Goal: Ask a question: Seek information or help from site administrators or community

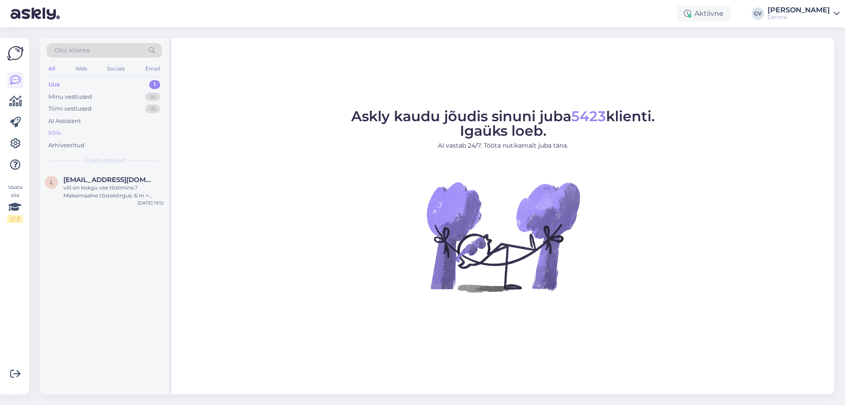
click at [59, 131] on div "Kõik" at bounding box center [54, 133] width 13 height 9
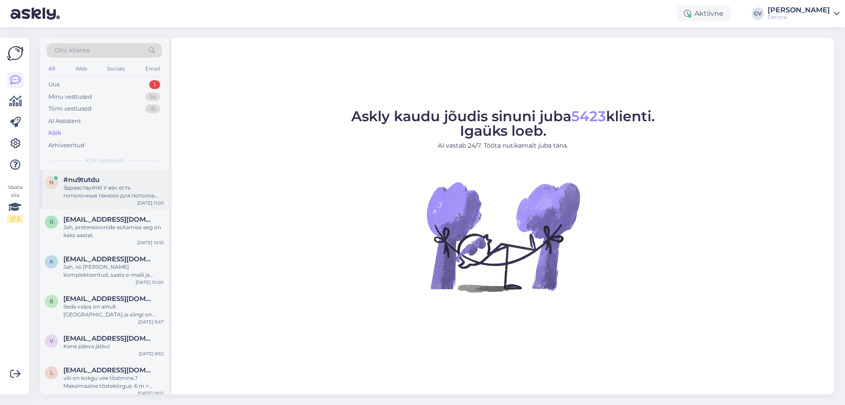
click at [99, 193] on div "Здравствуйте! У вас есть потолочные панели для потолка армстронг 60х120?" at bounding box center [113, 192] width 100 height 16
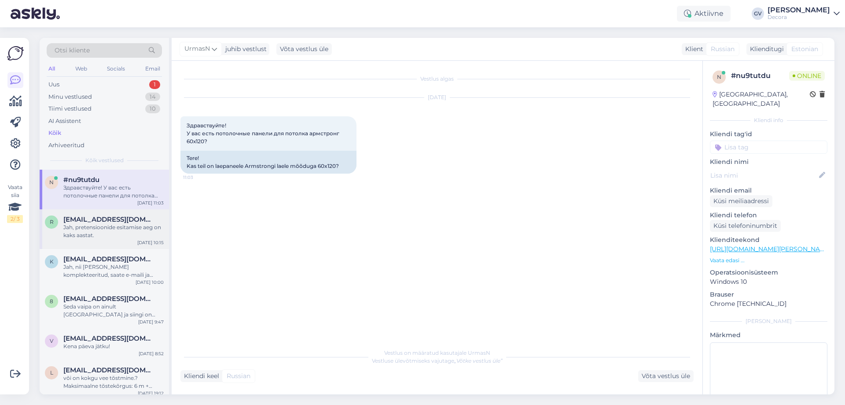
click at [87, 221] on span "[EMAIL_ADDRESS][DOMAIN_NAME]" at bounding box center [109, 219] width 92 height 8
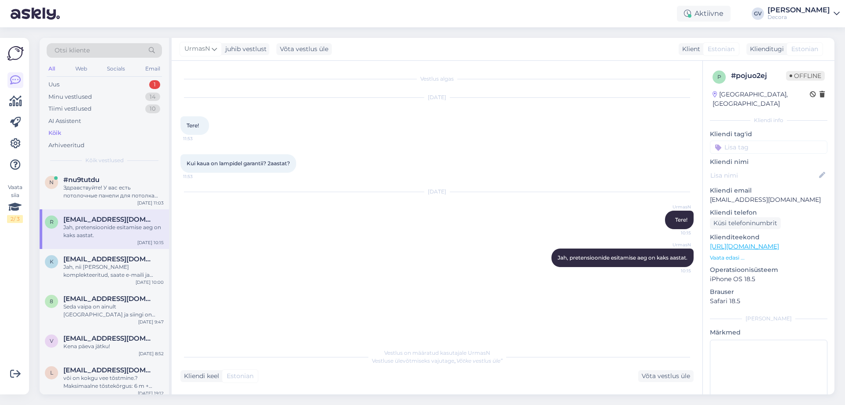
drag, startPoint x: 294, startPoint y: 161, endPoint x: 187, endPoint y: 161, distance: 107.0
click at [187, 161] on div "Kui kaua on lampidel garantii? 2aastat? 11:53" at bounding box center [239, 163] width 116 height 18
copy span "Kui kaua on lampidel garantii? 2aastat?"
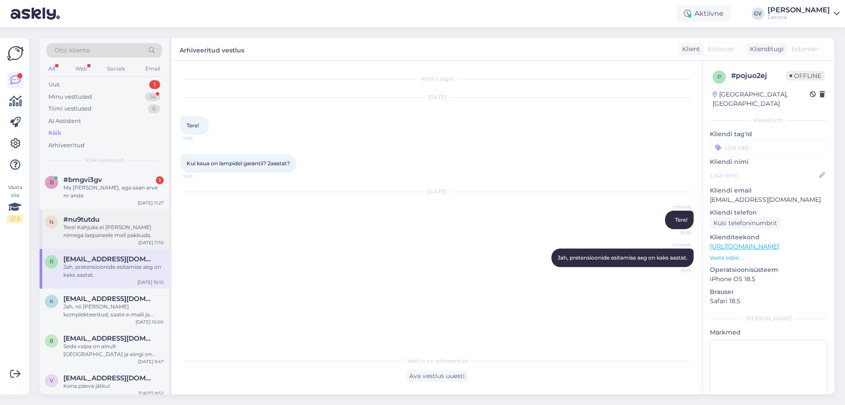
click at [112, 230] on div "Tere! Kahjuks ei [PERSON_NAME] nimega laepaneele meil pakkuda." at bounding box center [113, 231] width 100 height 16
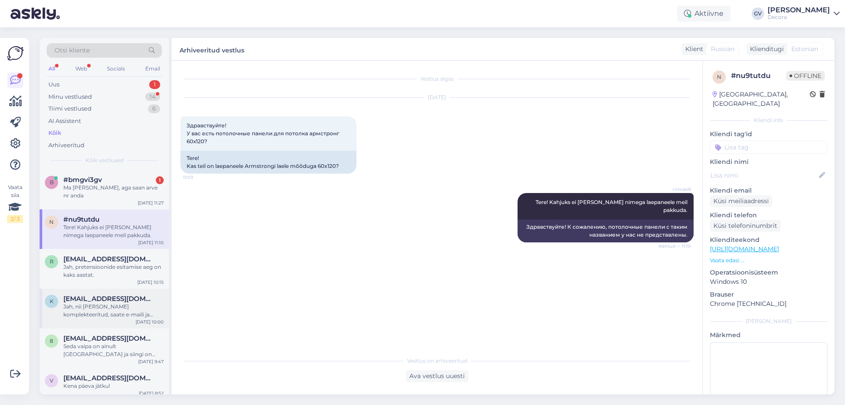
click at [124, 302] on div "Jah, nii [PERSON_NAME] komplekteeritud, saate e-maili ja SMSi, et võite tellimu…" at bounding box center [113, 310] width 100 height 16
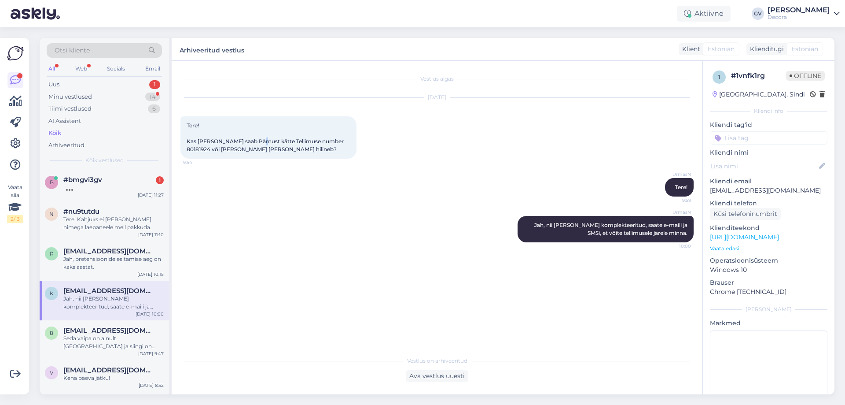
click at [257, 143] on span "Tere! Kas [PERSON_NAME] saab Pärnust kätte Tellimuse number 80181924 või [PERSO…" at bounding box center [266, 137] width 159 height 30
click at [265, 147] on div "Tere! Kas [PERSON_NAME] saab Pärnust kätte Tellimuse number 80181924 või [PERSO…" at bounding box center [269, 137] width 176 height 42
click at [105, 330] on span "[EMAIL_ADDRESS][DOMAIN_NAME]" at bounding box center [109, 330] width 92 height 8
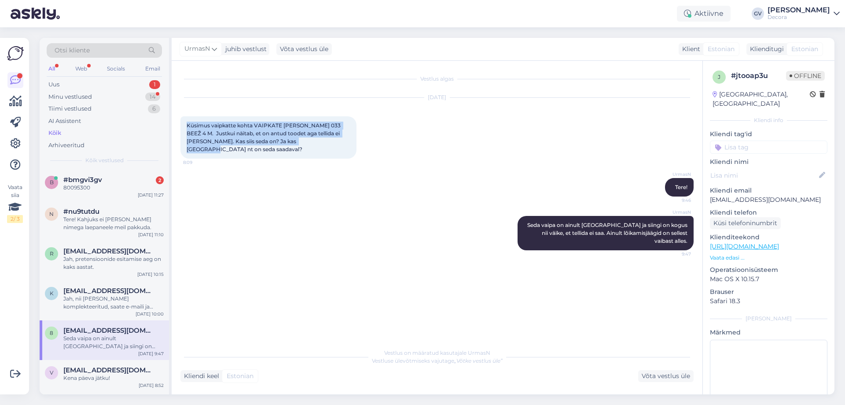
drag, startPoint x: 317, startPoint y: 139, endPoint x: 185, endPoint y: 124, distance: 132.4
click at [185, 124] on div "Küsimus vaipkatte kohta VAIPKATE [PERSON_NAME] 033 BEEŽ 4 M. Justkui näitab, et…" at bounding box center [269, 137] width 176 height 42
copy span "Küsimus vaipkatte kohta VAIPKATE [PERSON_NAME] 033 BEEŽ 4 M. Justkui näitab, et…"
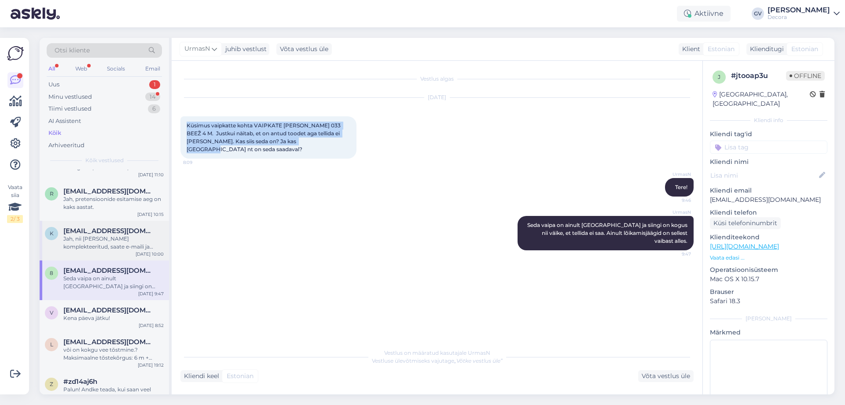
scroll to position [88, 0]
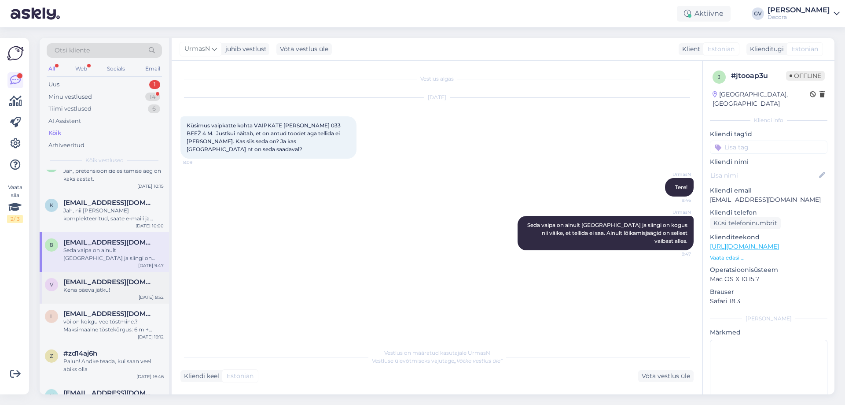
click at [103, 286] on div "Kena päeva jätku!" at bounding box center [113, 290] width 100 height 8
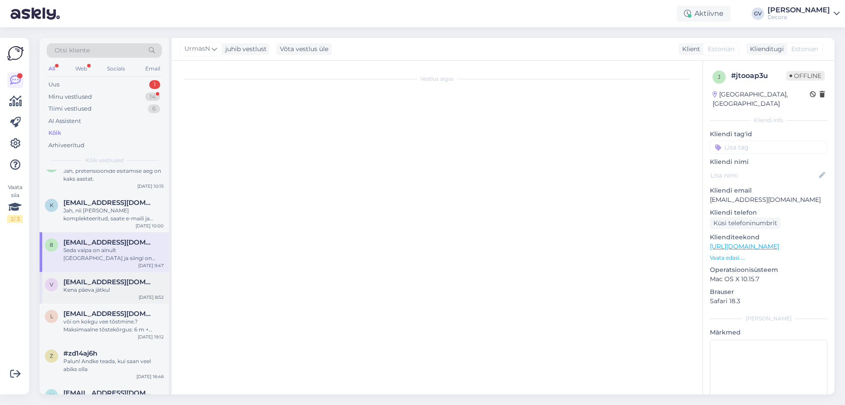
scroll to position [28, 0]
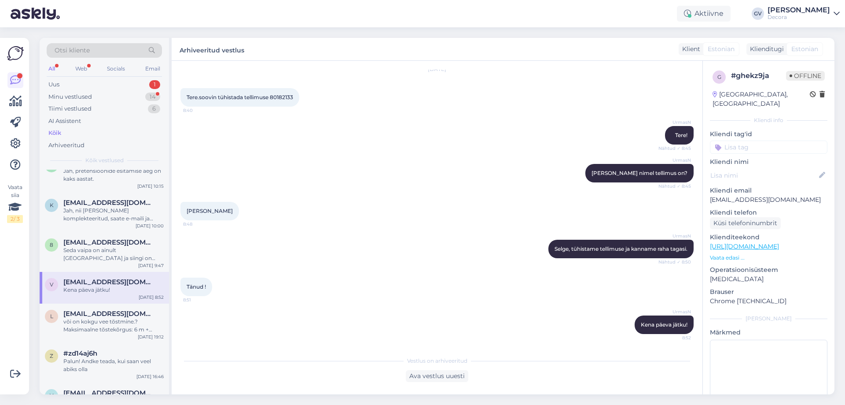
click at [293, 95] on span "Tere.soovin tühistada tellimuse 80182133" at bounding box center [240, 97] width 107 height 7
drag, startPoint x: 295, startPoint y: 95, endPoint x: 185, endPoint y: 100, distance: 110.2
click at [185, 100] on div "Tere.soovin tühistada tellimuse 80182133 8:40" at bounding box center [240, 97] width 119 height 18
copy span "Tere.soovin tühistada tellimuse 80182133"
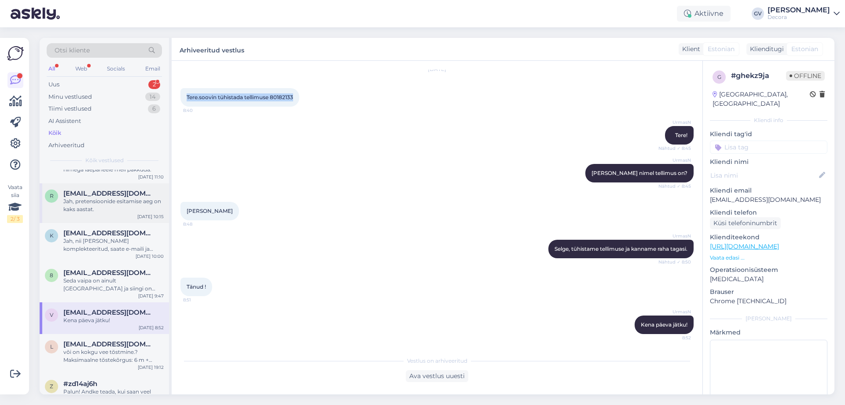
scroll to position [220, 0]
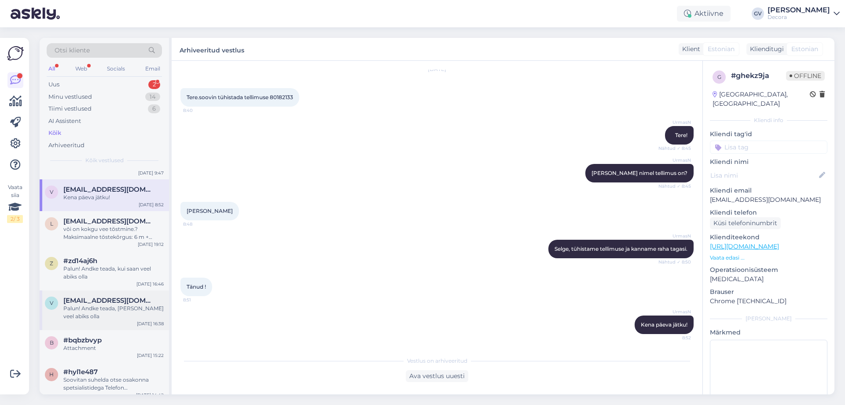
click at [96, 306] on div "Palun! Andke teada, [PERSON_NAME] veel abiks olla" at bounding box center [113, 312] width 100 height 16
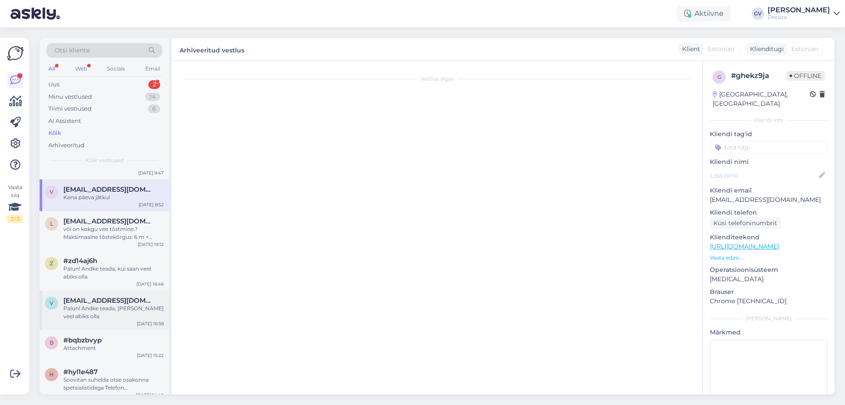
scroll to position [341, 0]
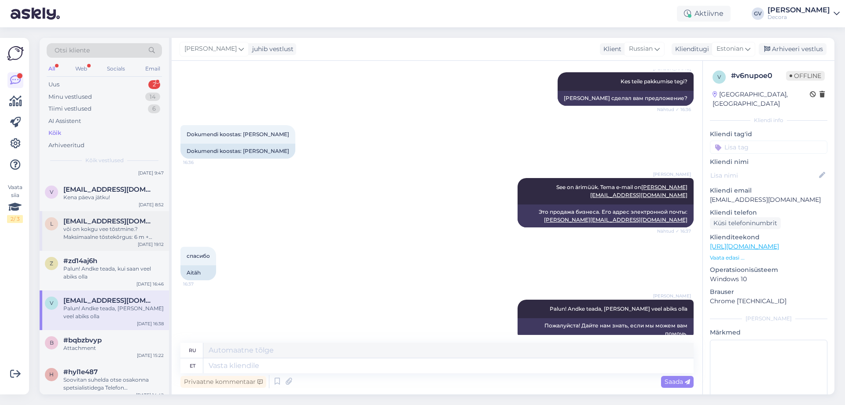
click at [81, 224] on span "[EMAIL_ADDRESS][DOMAIN_NAME]" at bounding box center [109, 221] width 92 height 8
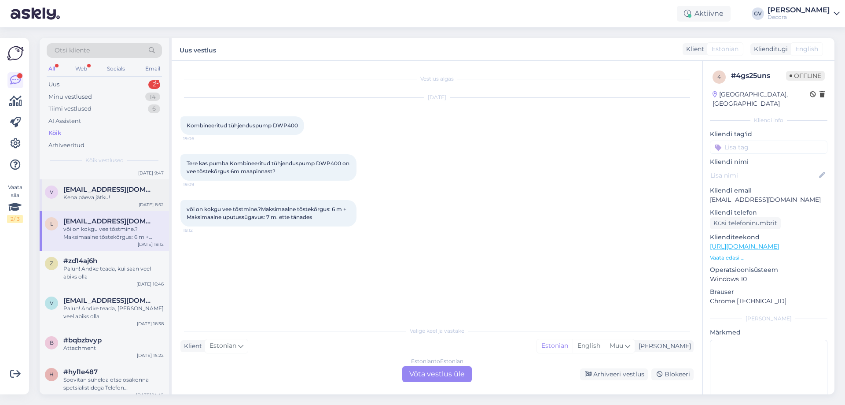
click at [84, 197] on div "Kena päeva jätku!" at bounding box center [113, 197] width 100 height 8
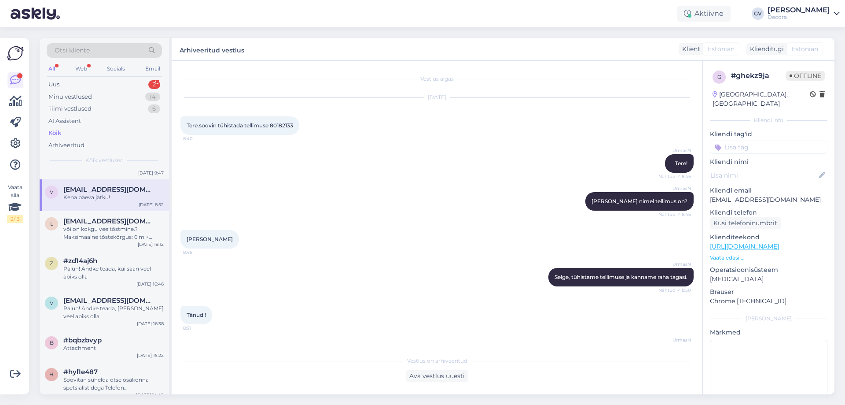
scroll to position [28, 0]
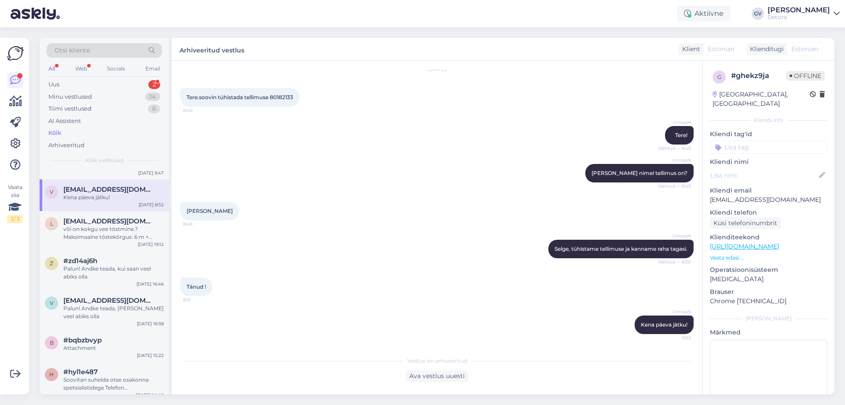
click at [281, 96] on span "Tere.soovin tühistada tellimuse 80182133" at bounding box center [240, 97] width 107 height 7
copy div "80182133 8:40"
click at [114, 240] on div "või on kokgu vee tõstmine.?Maksimaalne tõstekõrgus: 6 m + Maksimaalne uputussüg…" at bounding box center [113, 233] width 100 height 16
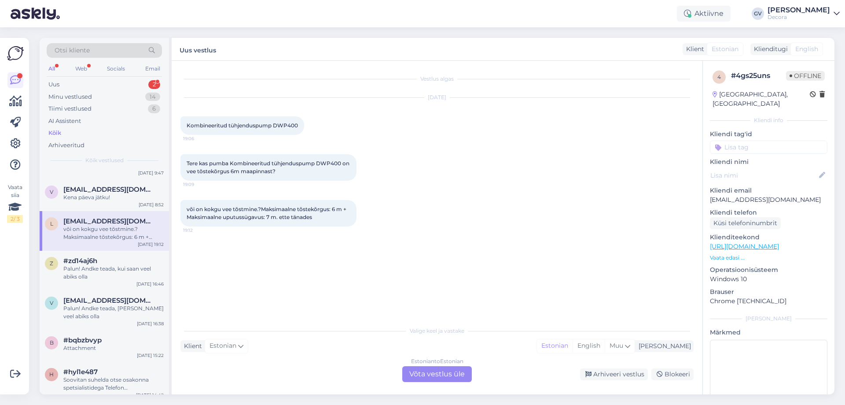
scroll to position [0, 0]
drag, startPoint x: 299, startPoint y: 122, endPoint x: 294, endPoint y: 122, distance: 4.8
click at [294, 122] on div "Kombineeritud tühjenduspump DWP400 19:06" at bounding box center [243, 125] width 124 height 18
click at [271, 175] on div "Tere kas pumba Kombineeritud tühjenduspump DWP400 on vee tõstekõrgus 6m maapinn…" at bounding box center [269, 167] width 176 height 26
drag, startPoint x: 296, startPoint y: 169, endPoint x: 188, endPoint y: 159, distance: 108.7
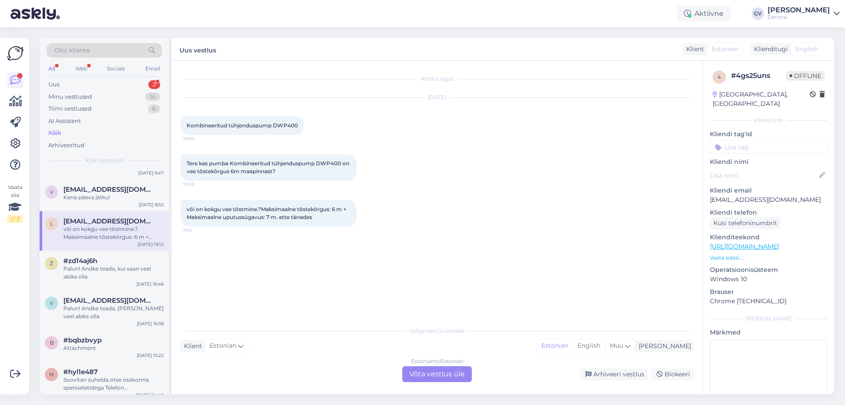
click at [188, 159] on div "Tere kas pumba Kombineeritud tühjenduspump DWP400 on vee tõstekõrgus 6m maapinn…" at bounding box center [269, 167] width 176 height 26
copy span "Tere kas pumba Kombineeritud tühjenduspump DWP400 on vee tõstekõrgus 6m maapinn…"
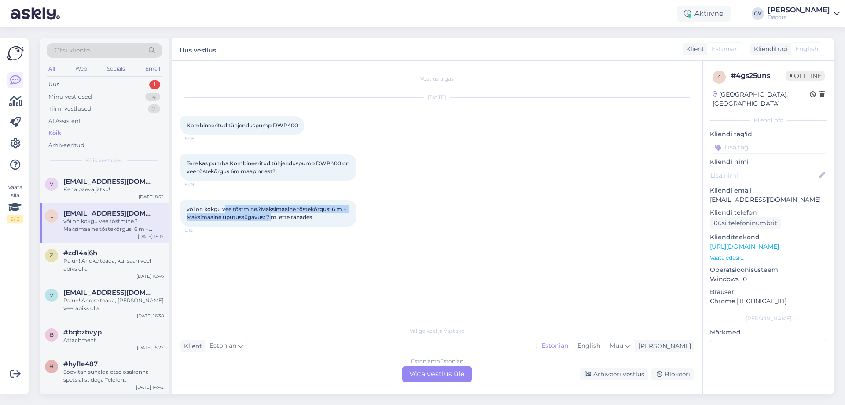
drag, startPoint x: 225, startPoint y: 210, endPoint x: 272, endPoint y: 221, distance: 47.4
click at [272, 221] on div "või on kokgu vee tõstmine.?Maksimaalne tõstekõrgus: 6 m + Maksimaalne uputussüg…" at bounding box center [269, 213] width 176 height 26
click at [300, 222] on div "või on kokgu vee tõstmine.?Maksimaalne tõstekõrgus: 6 m + Maksimaalne uputussüg…" at bounding box center [269, 213] width 176 height 26
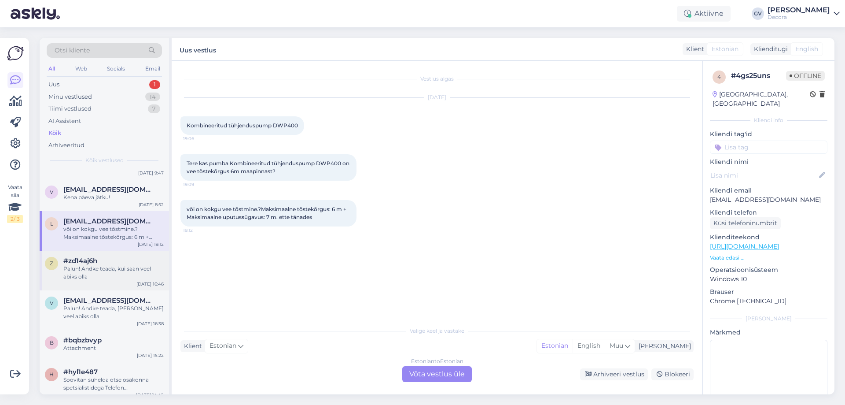
click at [93, 279] on div "Palun! Andke teada, kui saan veel abiks olla" at bounding box center [113, 273] width 100 height 16
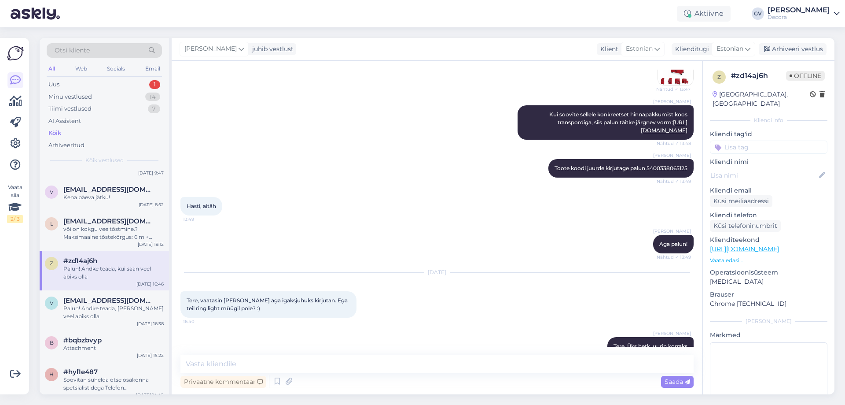
scroll to position [374, 0]
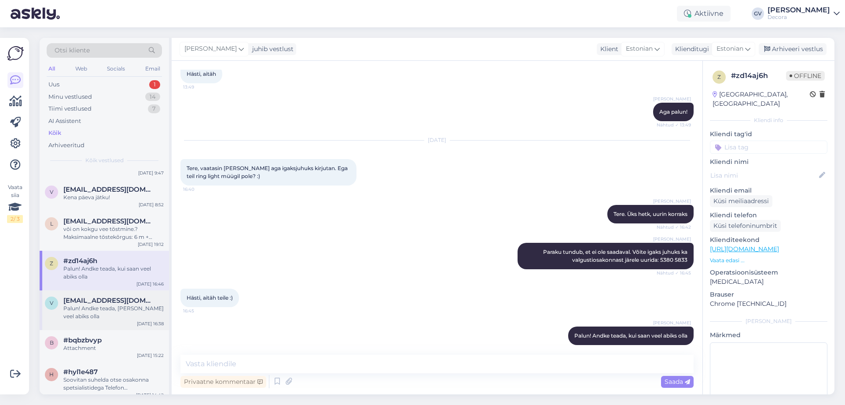
click at [96, 309] on div "Palun! Andke teada, [PERSON_NAME] veel abiks olla" at bounding box center [113, 312] width 100 height 16
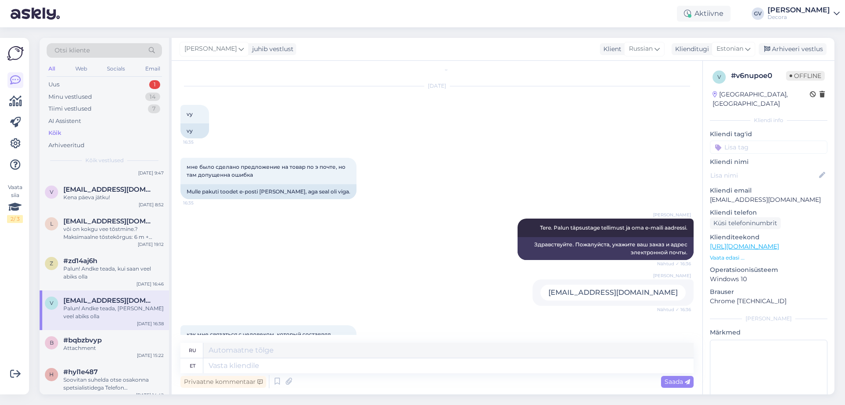
scroll to position [0, 0]
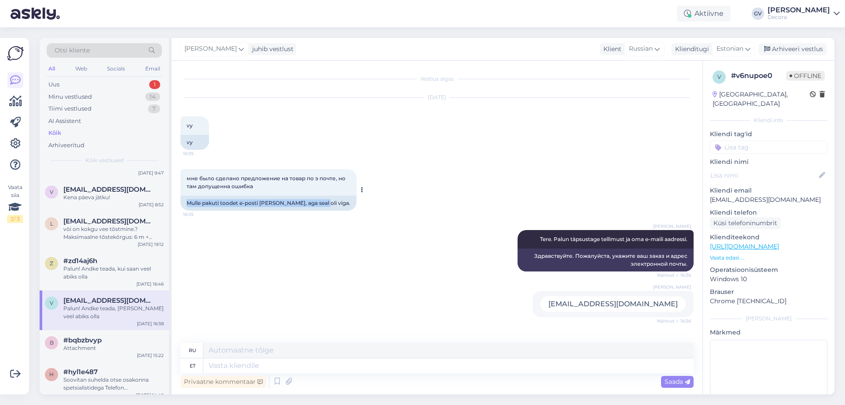
drag, startPoint x: 324, startPoint y: 201, endPoint x: 188, endPoint y: 204, distance: 137.0
click at [188, 204] on div "Mulle pakuti toodet e-posti [PERSON_NAME], aga seal oli viga." at bounding box center [269, 202] width 176 height 15
copy div "Mulle pakuti toodet e-posti [PERSON_NAME], aga seal oli viga."
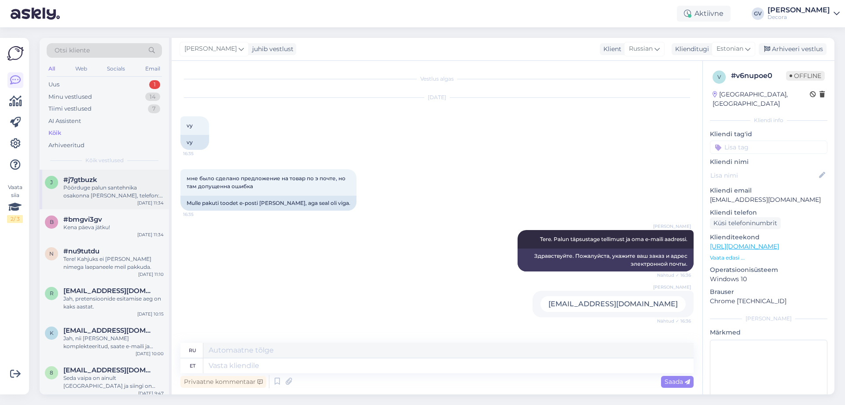
click at [106, 199] on div "Pöörduge palun santehnika osakonna [PERSON_NAME], telefon: [PHONE_NUMBER]" at bounding box center [113, 192] width 100 height 16
